Goal: Task Accomplishment & Management: Use online tool/utility

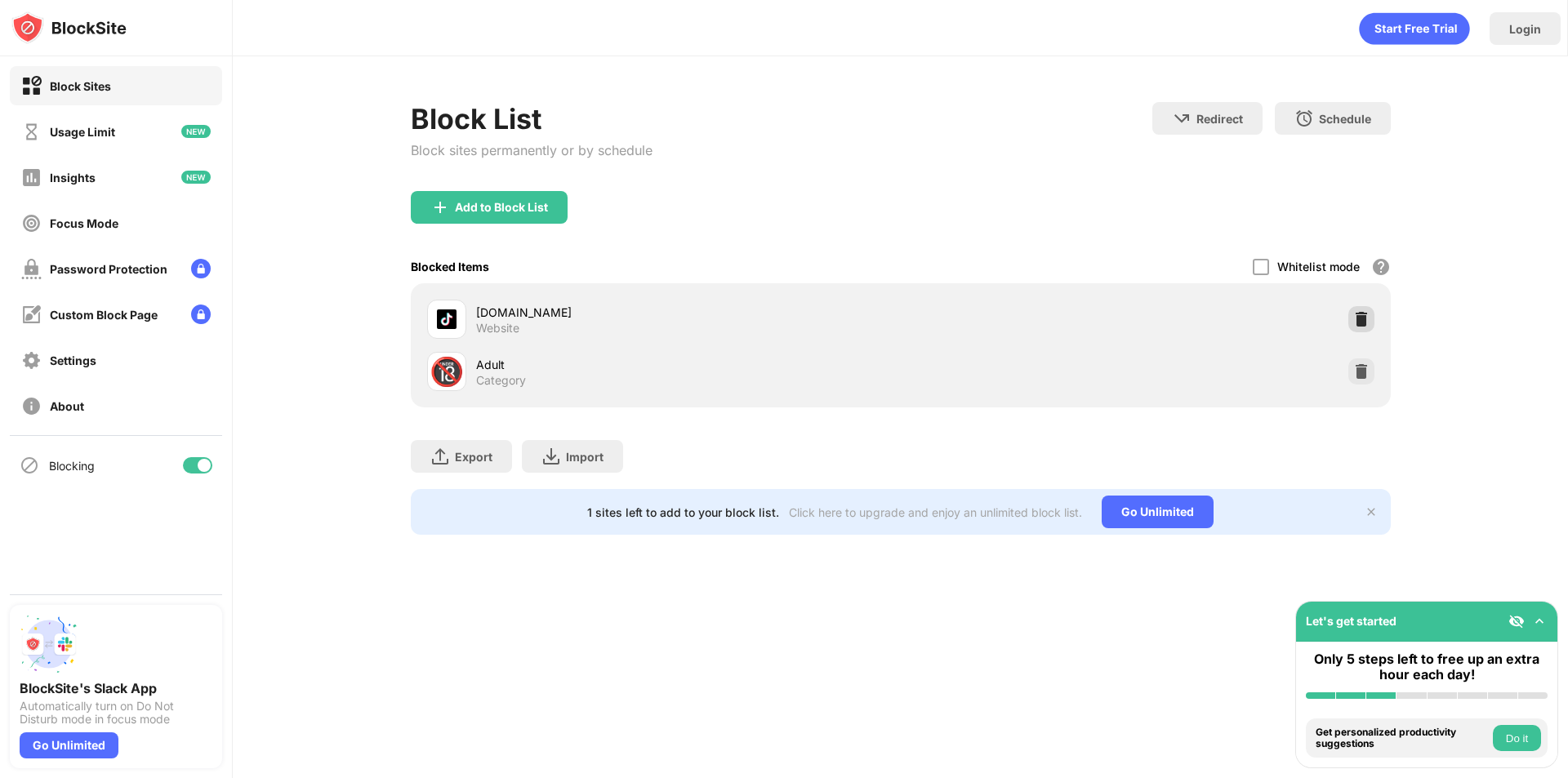
click at [1358, 325] on img at bounding box center [1362, 319] width 17 height 17
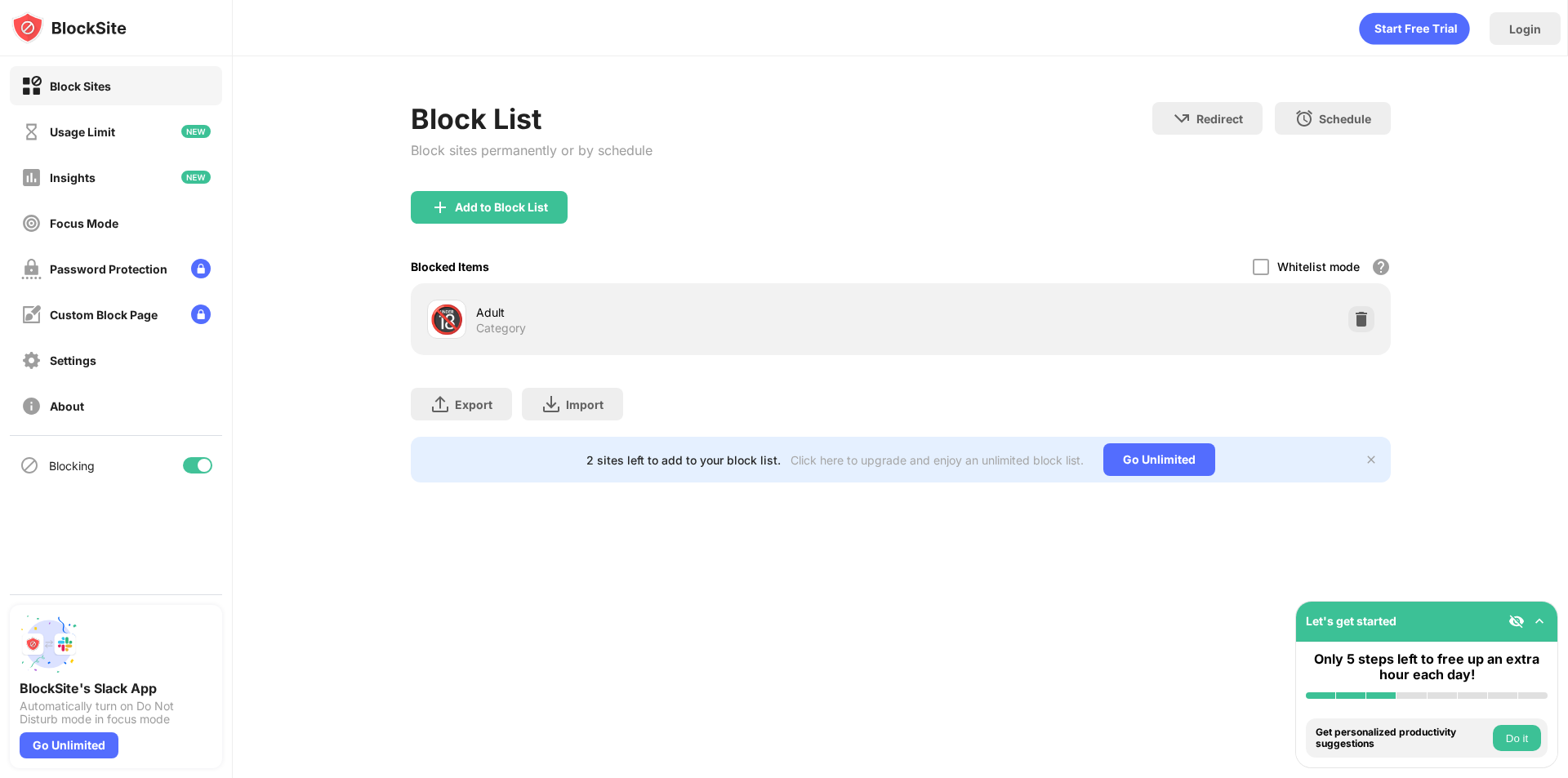
click at [957, 250] on div "Blocked Items Whitelist mode Block all websites except for those in your whitel…" at bounding box center [900, 267] width 980 height 33
click at [538, 219] on div "Add to Block List" at bounding box center [489, 207] width 157 height 32
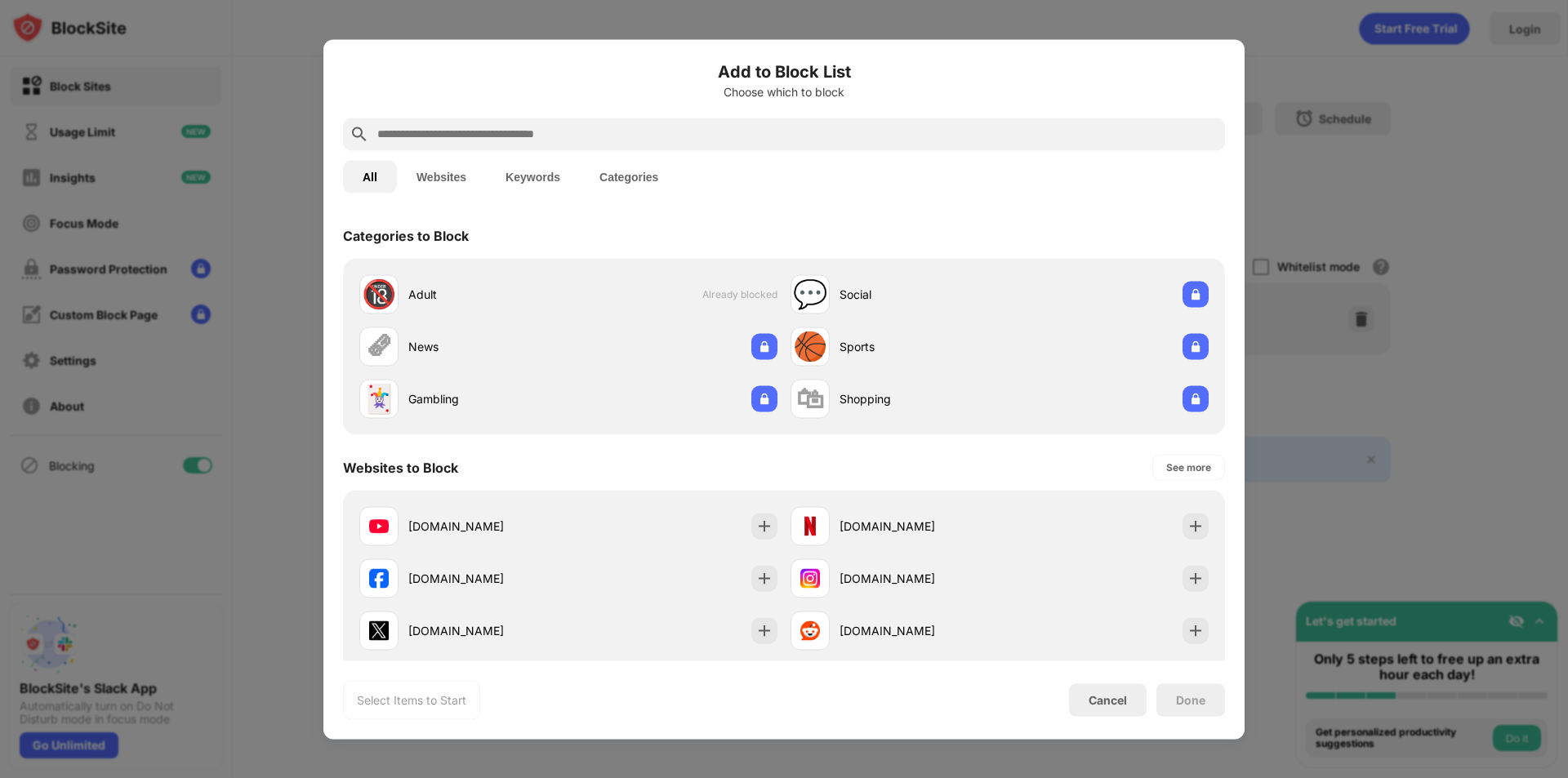
click at [579, 139] on input "text" at bounding box center [797, 134] width 843 height 20
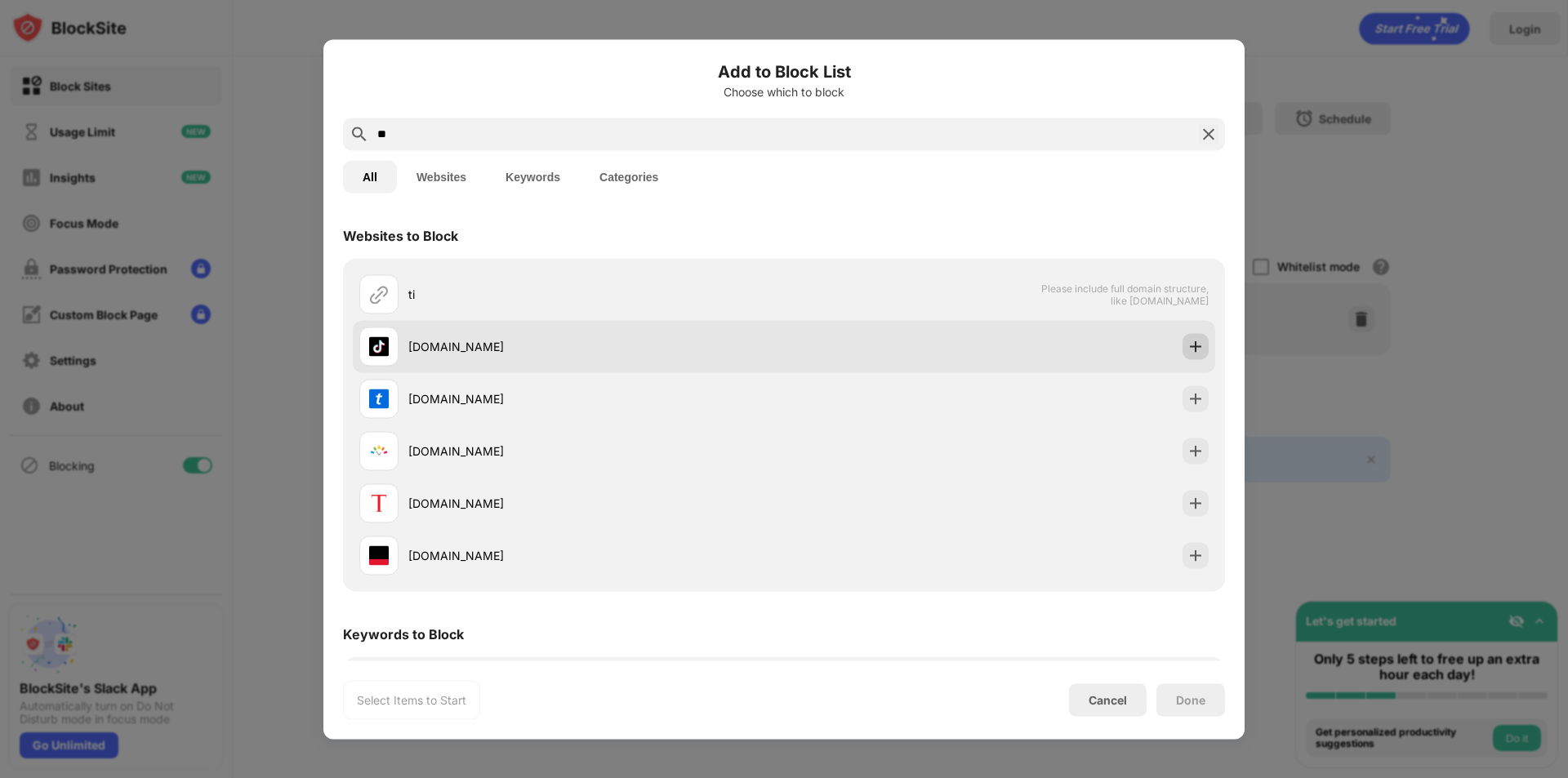
type input "**"
click at [1186, 354] on div at bounding box center [1195, 346] width 26 height 26
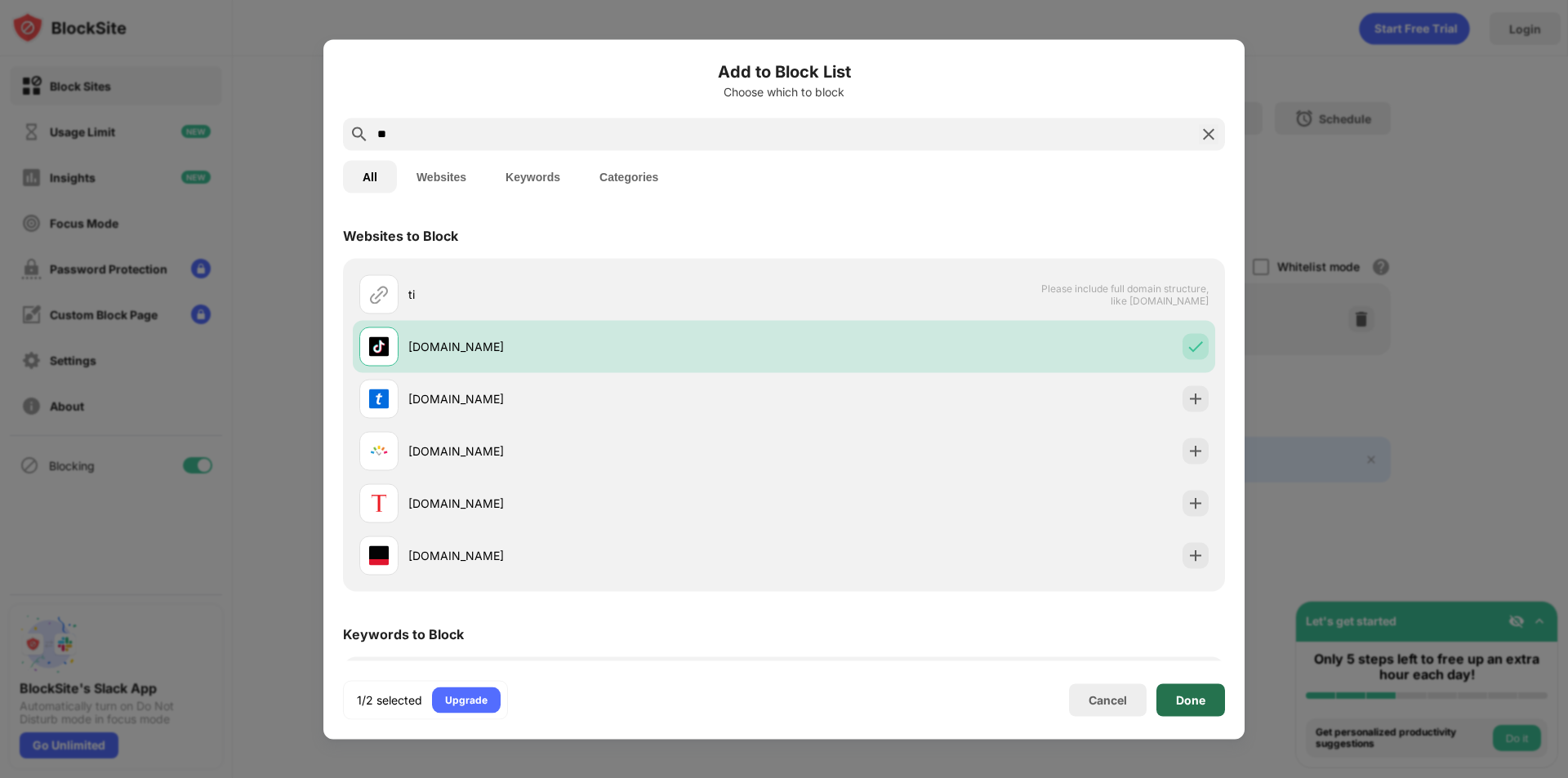
click at [1181, 703] on div "Done" at bounding box center [1191, 700] width 29 height 13
